Goal: Information Seeking & Learning: Get advice/opinions

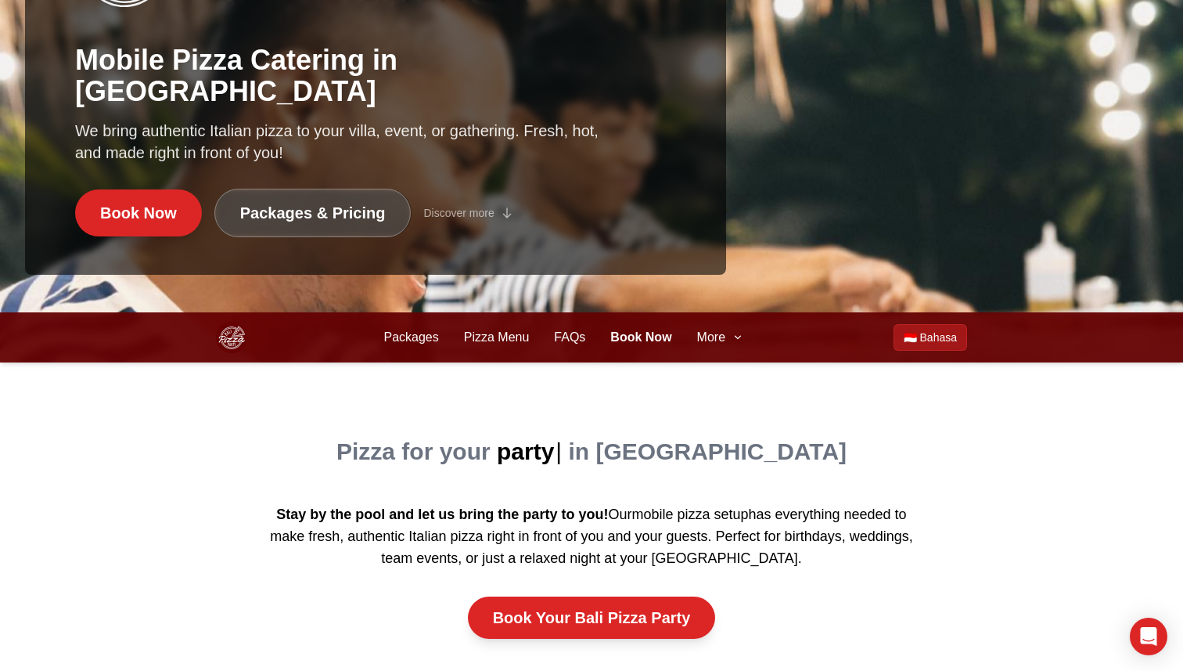
scroll to position [392, 0]
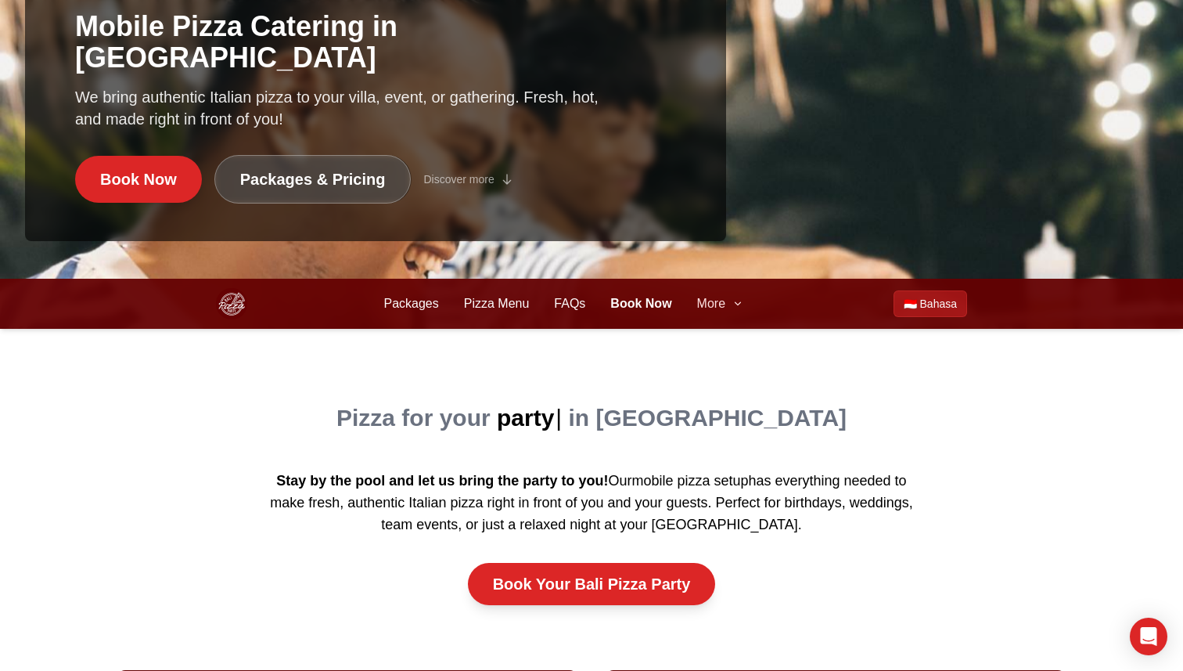
click at [727, 311] on button "More" at bounding box center [720, 303] width 47 height 19
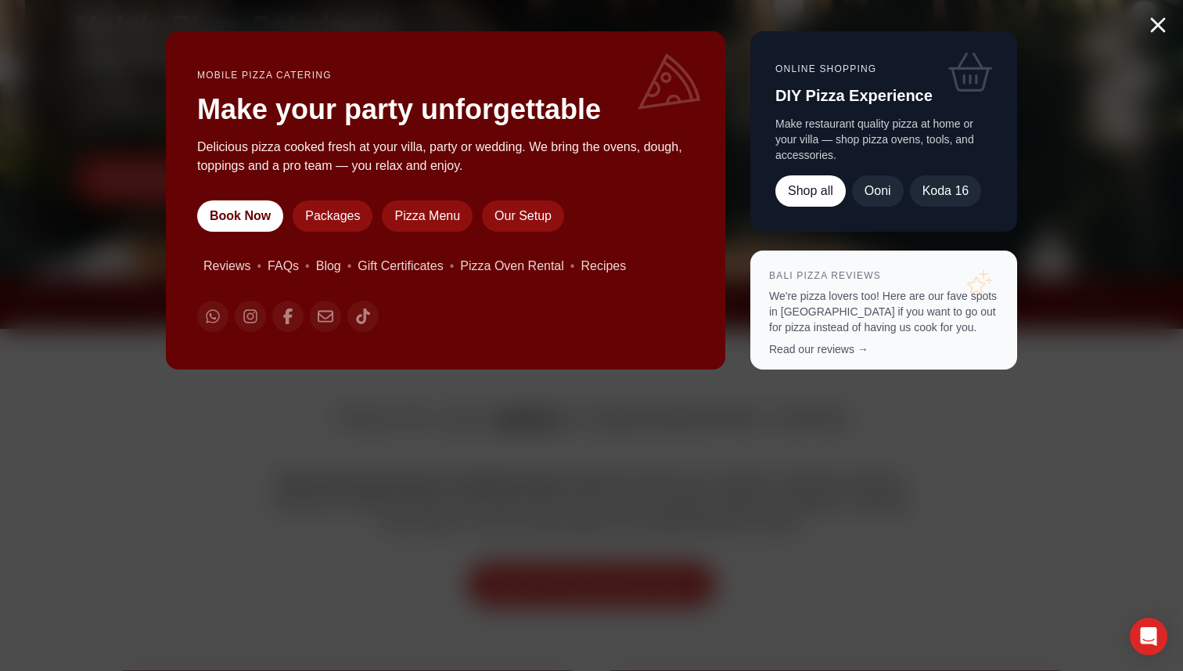
drag, startPoint x: 848, startPoint y: 344, endPoint x: 796, endPoint y: 307, distance: 64.5
click at [848, 344] on link "Read our reviews →" at bounding box center [818, 349] width 99 height 13
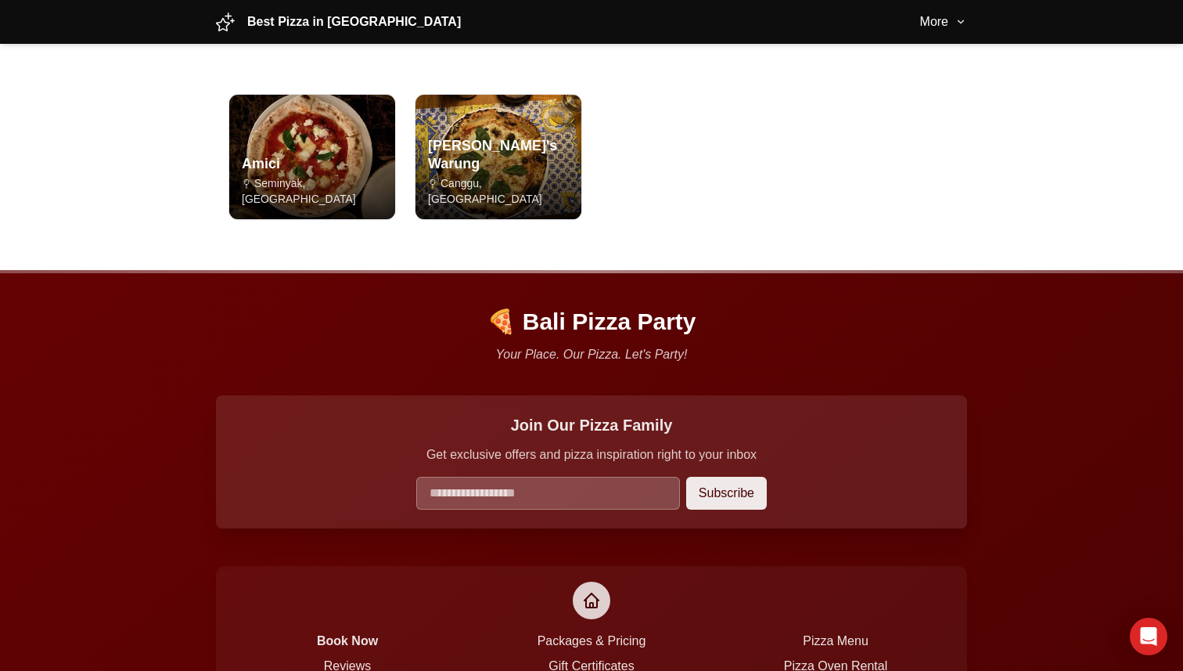
click at [824, 192] on div "Amici [GEOGRAPHIC_DATA], [GEOGRAPHIC_DATA] [PERSON_NAME]'s Warung [GEOGRAPHIC_D…" at bounding box center [591, 157] width 726 height 126
click at [1057, 156] on main "Amici [GEOGRAPHIC_DATA], [GEOGRAPHIC_DATA] [PERSON_NAME]'s Warung [GEOGRAPHIC_D…" at bounding box center [591, 157] width 1183 height 226
click at [944, 233] on div "Amici Seminyak, Bali Anita's Warung Canggu, Bali" at bounding box center [591, 157] width 751 height 176
